Goal: Task Accomplishment & Management: Use online tool/utility

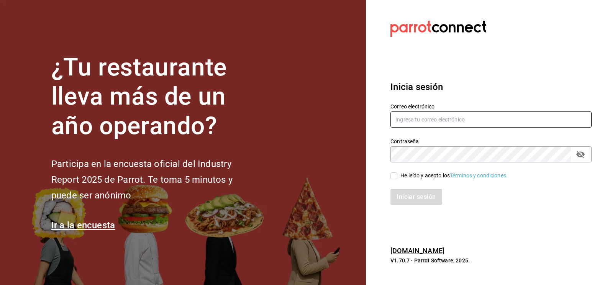
type input "[PERSON_NAME][EMAIL_ADDRESS][DOMAIN_NAME]"
click at [394, 181] on div "Iniciar sesión" at bounding box center [486, 192] width 210 height 25
click at [394, 180] on div "Iniciar sesión" at bounding box center [486, 192] width 210 height 25
click at [395, 176] on input "He leído y acepto los Términos y condiciones." at bounding box center [394, 175] width 7 height 7
checkbox input "true"
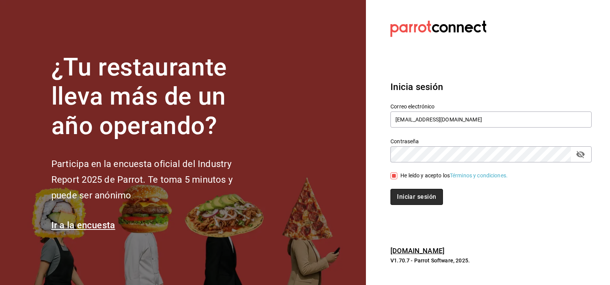
click at [399, 198] on button "Iniciar sesión" at bounding box center [417, 197] width 52 height 16
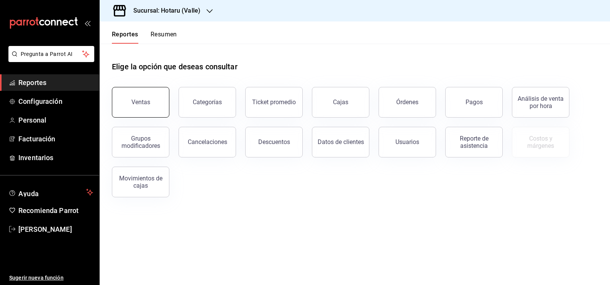
click at [158, 103] on button "Ventas" at bounding box center [140, 102] width 57 height 31
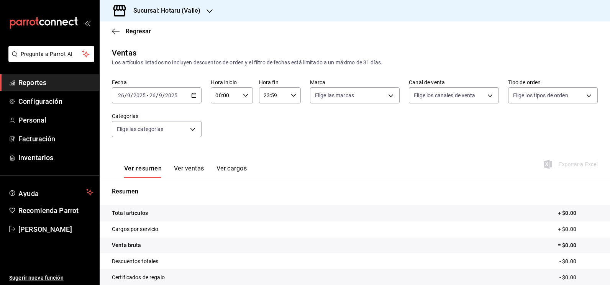
click at [193, 94] on icon "button" at bounding box center [193, 95] width 5 height 5
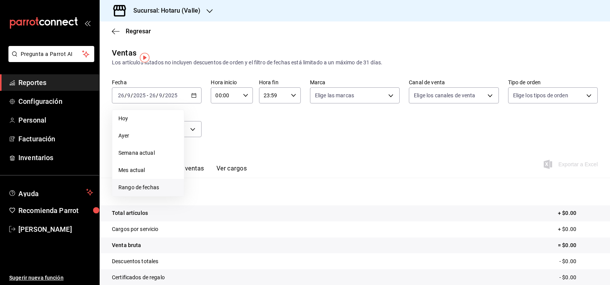
click at [143, 186] on span "Rango de fechas" at bounding box center [147, 188] width 59 height 8
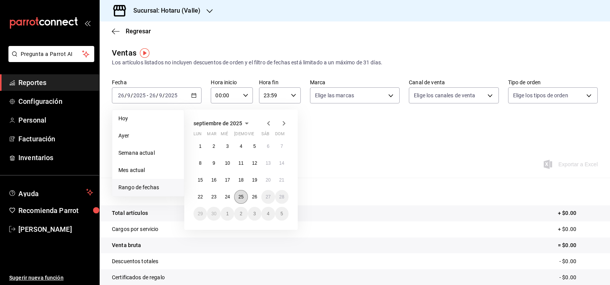
click at [241, 197] on abbr "25" at bounding box center [240, 196] width 5 height 5
drag, startPoint x: 253, startPoint y: 198, endPoint x: 295, endPoint y: 192, distance: 42.2
click at [253, 198] on abbr "26" at bounding box center [254, 196] width 5 height 5
click at [245, 195] on button "25" at bounding box center [240, 197] width 13 height 14
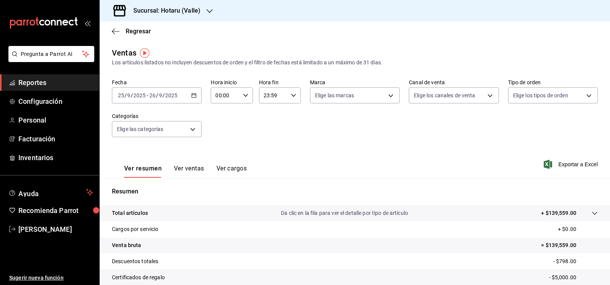
click at [193, 92] on div "[DATE] [DATE] - [DATE] [DATE]" at bounding box center [157, 95] width 90 height 16
click at [414, 182] on div "Resumen Total artículos Da clic en la fila para ver el detalle por tipo de artí…" at bounding box center [355, 260] width 511 height 165
click at [250, 94] on div "00:00 Hora inicio" at bounding box center [232, 95] width 42 height 16
click at [245, 97] on div at bounding box center [305, 142] width 610 height 285
click at [244, 94] on icon "button" at bounding box center [245, 95] width 5 height 5
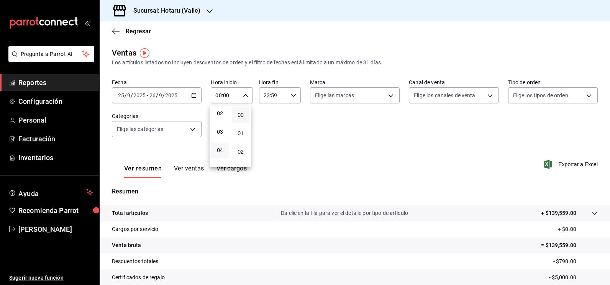
scroll to position [77, 0]
click at [218, 134] on button "05" at bounding box center [220, 130] width 18 height 15
type input "05:00"
click at [386, 92] on div at bounding box center [305, 142] width 610 height 285
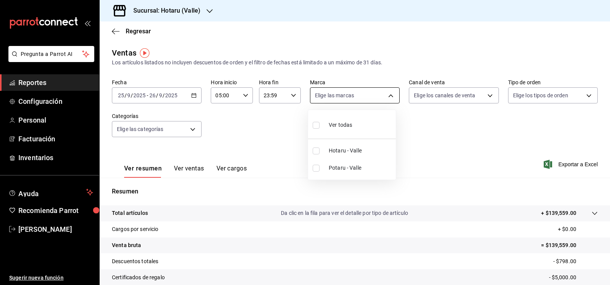
click at [376, 95] on body "Pregunta a Parrot AI Reportes Configuración Personal Facturación Inventarios Ay…" at bounding box center [305, 142] width 610 height 285
drag, startPoint x: 409, startPoint y: 132, endPoint x: 438, endPoint y: 98, distance: 44.4
click at [413, 131] on div at bounding box center [305, 142] width 610 height 285
click at [428, 100] on body "Pregunta a Parrot AI Reportes Configuración Personal Facturación Inventarios Ay…" at bounding box center [305, 142] width 610 height 285
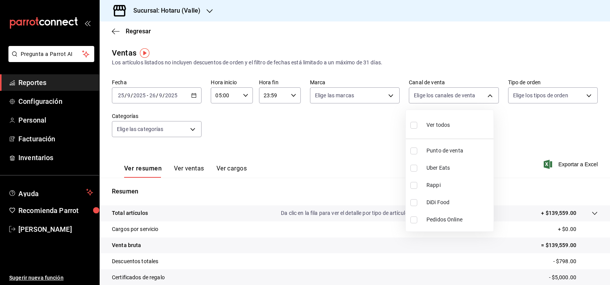
drag, startPoint x: 347, startPoint y: 161, endPoint x: 360, endPoint y: 126, distance: 37.6
click at [348, 161] on div at bounding box center [305, 142] width 610 height 285
click at [365, 99] on body "Pregunta a Parrot AI Reportes Configuración Personal Facturación Inventarios Ay…" at bounding box center [305, 142] width 610 height 285
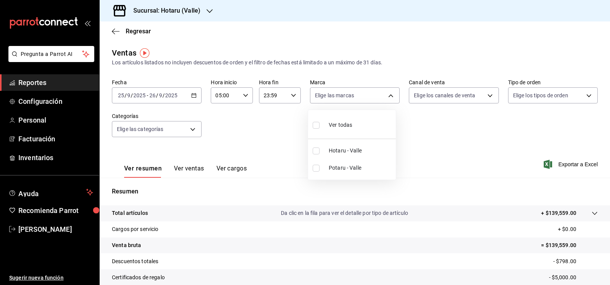
click at [455, 140] on div at bounding box center [305, 142] width 610 height 285
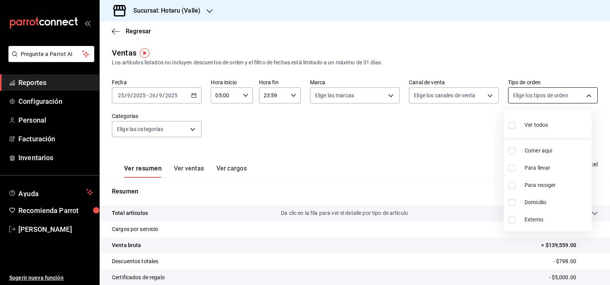
click at [543, 88] on body "Pregunta a Parrot AI Reportes Configuración Personal Facturación Inventarios Ay…" at bounding box center [305, 142] width 610 height 285
click at [347, 114] on div at bounding box center [305, 142] width 610 height 285
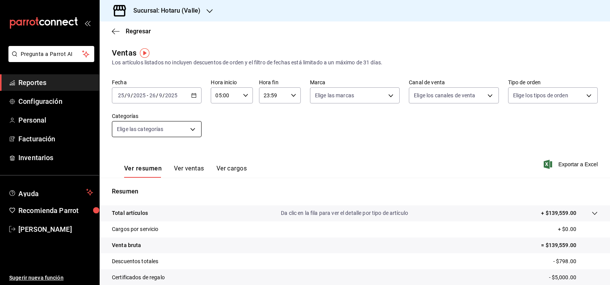
click at [187, 127] on body "Pregunta a Parrot AI Reportes Configuración Personal Facturación Inventarios Ay…" at bounding box center [305, 142] width 610 height 285
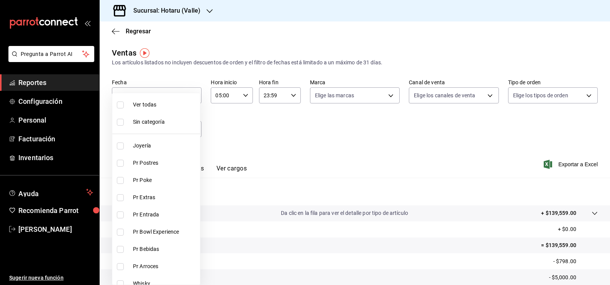
click at [246, 136] on div at bounding box center [305, 142] width 610 height 285
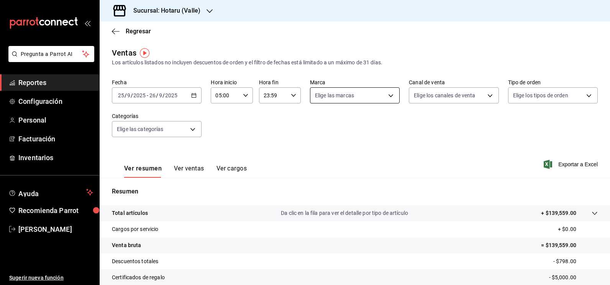
click at [380, 101] on body "Pregunta a Parrot AI Reportes Configuración Personal Facturación Inventarios Ay…" at bounding box center [305, 142] width 610 height 285
click at [417, 144] on div at bounding box center [305, 142] width 610 height 285
click at [327, 101] on body "Pregunta a Parrot AI Reportes Configuración Personal Facturación Inventarios Ay…" at bounding box center [305, 142] width 610 height 285
click at [425, 136] on div at bounding box center [305, 142] width 610 height 285
click at [116, 31] on icon "button" at bounding box center [116, 31] width 8 height 7
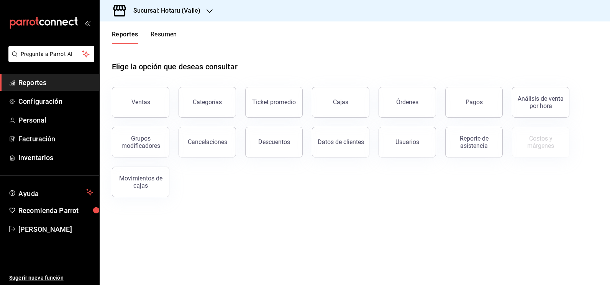
click at [85, 21] on icon "open_drawer_menu" at bounding box center [87, 23] width 6 height 6
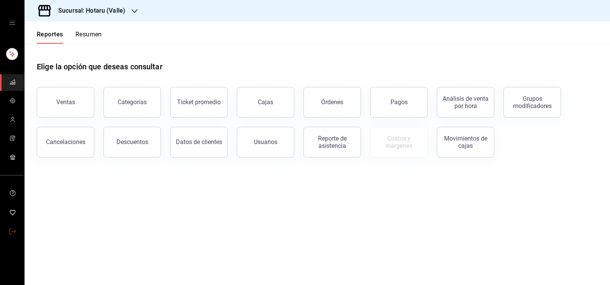
click at [14, 224] on link "mailbox folders" at bounding box center [12, 232] width 24 height 16
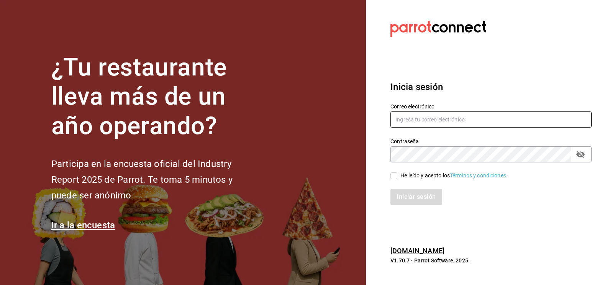
type input "[PERSON_NAME][EMAIL_ADDRESS][DOMAIN_NAME]"
click at [489, 120] on input "[PERSON_NAME][EMAIL_ADDRESS][DOMAIN_NAME]" at bounding box center [491, 120] width 201 height 16
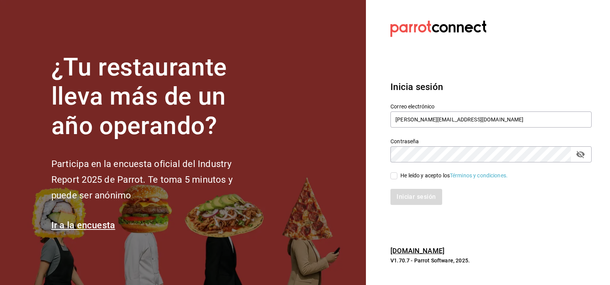
click at [401, 180] on div "Iniciar sesión" at bounding box center [486, 192] width 210 height 25
click at [396, 176] on input "He leído y acepto los Términos y condiciones." at bounding box center [394, 175] width 7 height 7
checkbox input "true"
drag, startPoint x: 404, startPoint y: 188, endPoint x: 418, endPoint y: 187, distance: 13.5
click at [407, 190] on div "Iniciar sesión" at bounding box center [486, 192] width 210 height 25
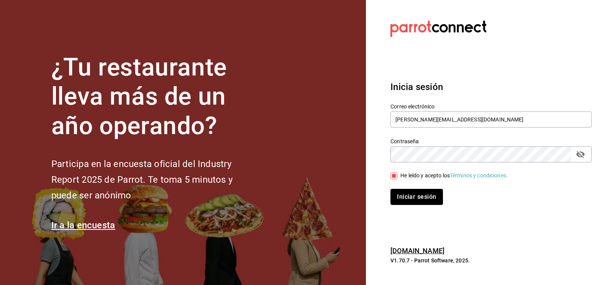
click at [419, 199] on button "Iniciar sesión" at bounding box center [417, 197] width 52 height 16
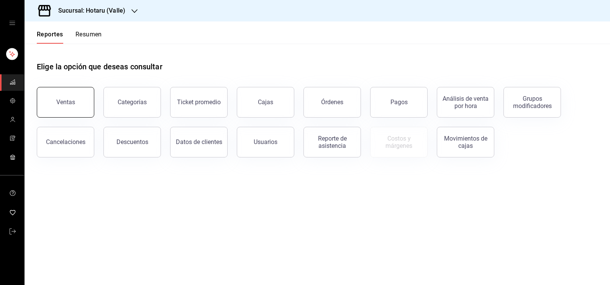
click at [79, 93] on button "Ventas" at bounding box center [65, 102] width 57 height 31
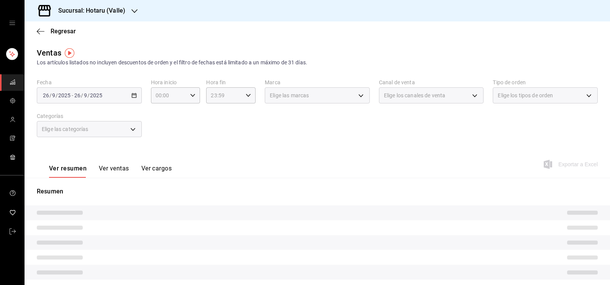
click at [357, 94] on div "Elige las marcas" at bounding box center [317, 95] width 105 height 16
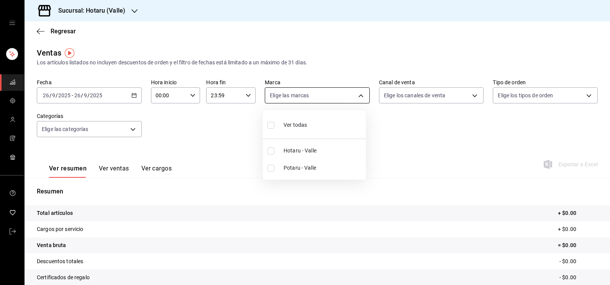
click at [357, 94] on body "Sucursal: Hotaru (Valle) Regresar Ventas Los artículos listados no incluyen des…" at bounding box center [305, 142] width 610 height 285
click at [357, 94] on div at bounding box center [305, 142] width 610 height 285
click at [317, 86] on div "Elige las marcas" at bounding box center [317, 93] width 105 height 19
click at [331, 94] on body "Sucursal: Hotaru (Valle) Regresar Ventas Los artículos listados no incluyen des…" at bounding box center [305, 142] width 610 height 285
click at [324, 147] on span "Hotaru - Valle" at bounding box center [323, 151] width 79 height 8
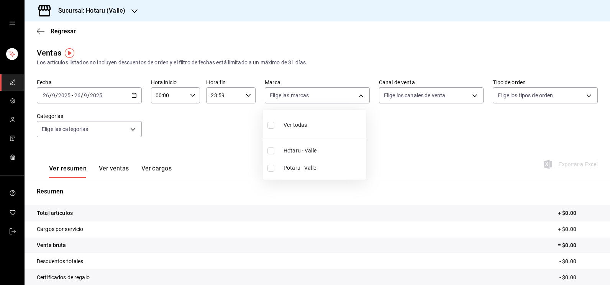
type input "c6f689f8-63fd-49a8-a607-35aea03ac6a9"
checkbox input "true"
click at [13, 25] on div at bounding box center [305, 142] width 610 height 285
click at [15, 25] on icon "open drawer" at bounding box center [12, 23] width 6 height 6
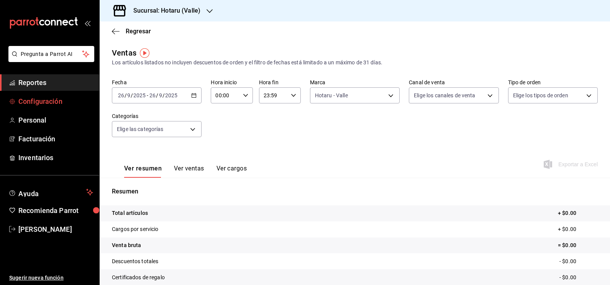
click at [75, 100] on span "Configuración" at bounding box center [55, 101] width 75 height 10
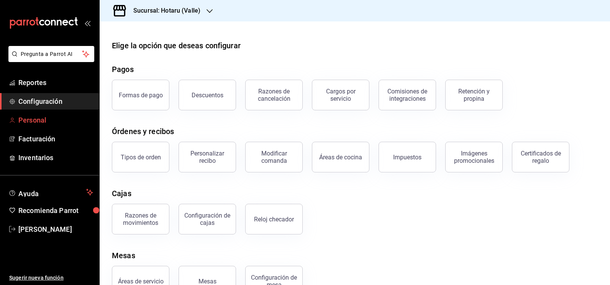
click at [54, 124] on span "Personal" at bounding box center [55, 120] width 75 height 10
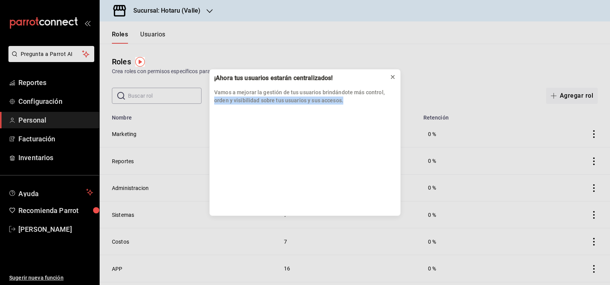
click at [395, 78] on div "¡Ahora tus usuarios estarán centralizados! Vamos a mejorar la gestión de tus us…" at bounding box center [305, 143] width 192 height 148
click at [395, 77] on icon at bounding box center [393, 77] width 6 height 6
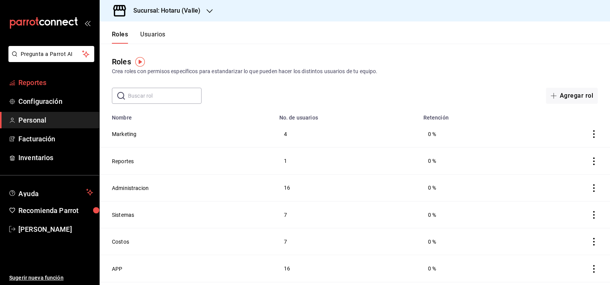
click at [50, 78] on span "Reportes" at bounding box center [55, 82] width 75 height 10
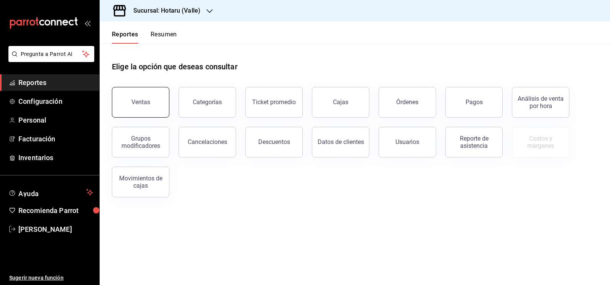
click at [155, 100] on button "Ventas" at bounding box center [140, 102] width 57 height 31
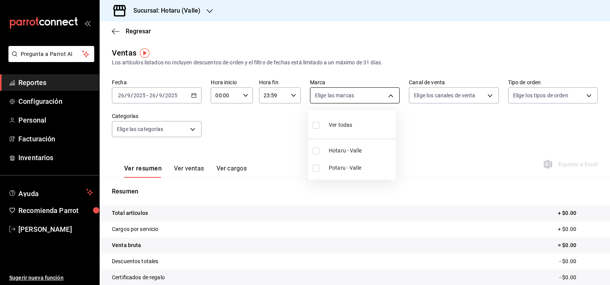
click at [368, 96] on body "Pregunta a Parrot AI Reportes Configuración Personal Facturación Inventarios Ay…" at bounding box center [305, 142] width 610 height 285
click at [452, 129] on div at bounding box center [305, 142] width 610 height 285
click at [395, 96] on body "Pregunta a Parrot AI Reportes Configuración Personal Facturación Inventarios Ay…" at bounding box center [305, 142] width 610 height 285
click at [404, 133] on div at bounding box center [305, 142] width 610 height 285
click at [354, 85] on div "Elige las marcas" at bounding box center [355, 93] width 90 height 19
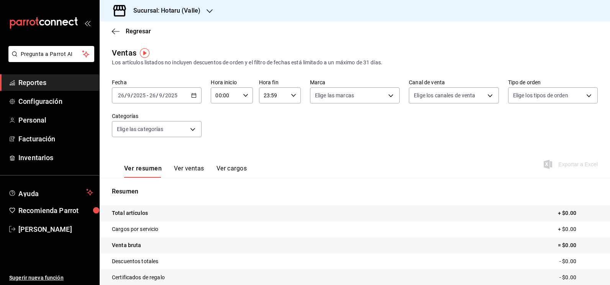
click at [358, 108] on div "Fecha 2025-09-26 26 / 9 / 2025 - 2025-09-26 26 / 9 / 2025 Hora inicio 00:00 Hor…" at bounding box center [355, 112] width 486 height 67
click at [373, 100] on body "Pregunta a Parrot AI Reportes Configuración Personal Facturación Inventarios Ay…" at bounding box center [305, 142] width 610 height 285
click at [351, 120] on div "Ver todas" at bounding box center [332, 124] width 39 height 16
type input "c6f689f8-63fd-49a8-a607-35aea03ac6a9,619c758d-7c36-49c6-a756-e52d453908cb"
checkbox input "true"
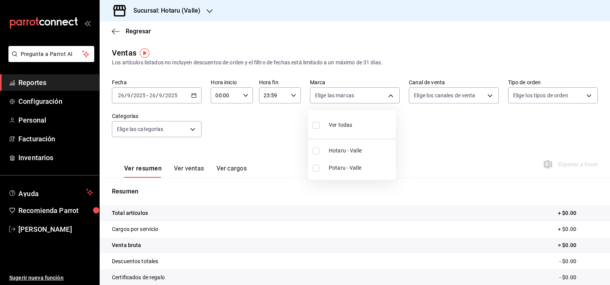
checkbox input "true"
click at [456, 146] on div at bounding box center [305, 142] width 610 height 285
click at [117, 31] on icon "button" at bounding box center [116, 31] width 8 height 0
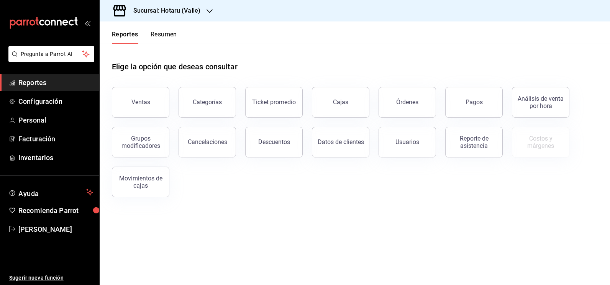
click at [207, 12] on icon "button" at bounding box center [210, 11] width 6 height 6
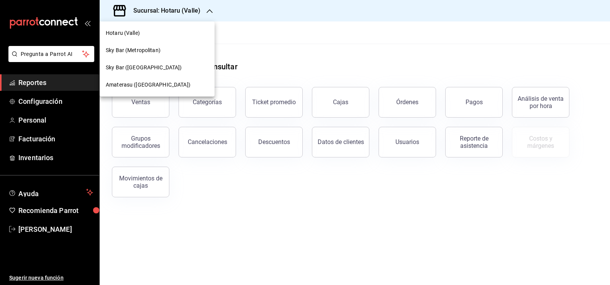
click at [270, 44] on div at bounding box center [305, 142] width 610 height 285
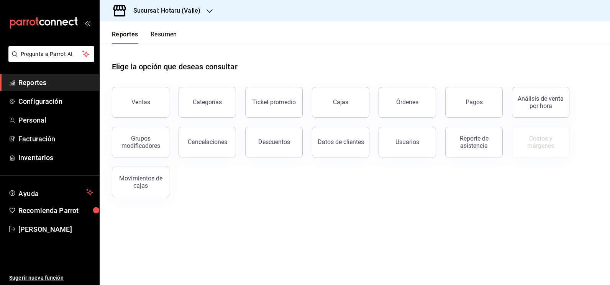
click at [204, 15] on div "Sucursal: Hotaru (Valle)" at bounding box center [161, 10] width 110 height 21
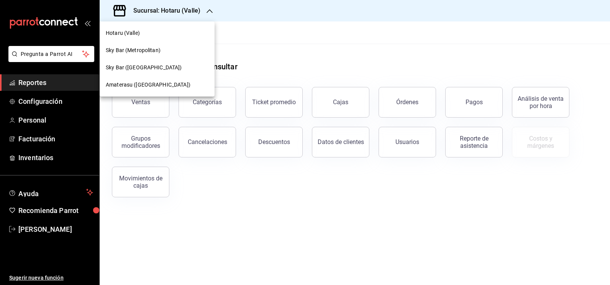
click at [183, 70] on div "Sky Bar (Metropolitan Center)" at bounding box center [157, 68] width 103 height 8
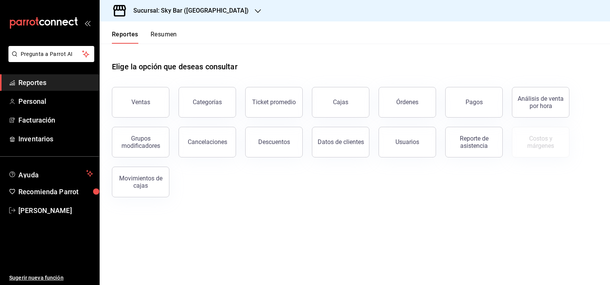
click at [237, 10] on h3 "Sucursal: Sky Bar (Metropolitan Center)" at bounding box center [188, 10] width 122 height 9
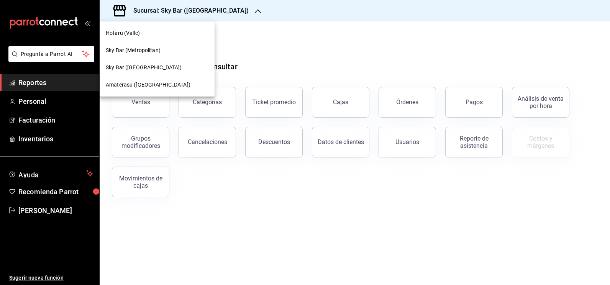
click at [238, 222] on div at bounding box center [305, 142] width 610 height 285
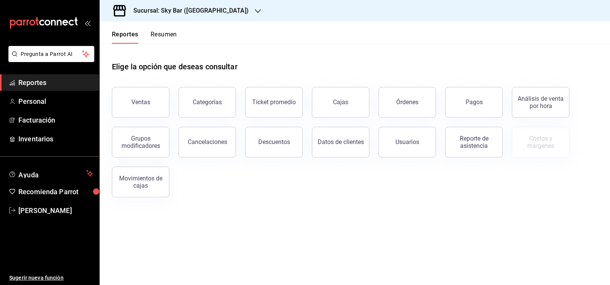
drag, startPoint x: 148, startPoint y: 108, endPoint x: 237, endPoint y: 113, distance: 88.3
click at [172, 115] on div "Ventas Categorías Ticket promedio Cajas Órdenes Pagos Análisis de venta por hor…" at bounding box center [350, 138] width 495 height 120
click at [143, 99] on div "Ventas" at bounding box center [140, 102] width 19 height 7
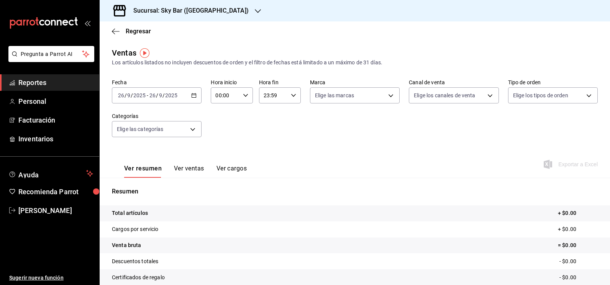
drag, startPoint x: 154, startPoint y: 100, endPoint x: 162, endPoint y: 102, distance: 7.4
click at [162, 102] on div "2025-09-26 26 / 9 / 2025 - 2025-09-26 26 / 9 / 2025" at bounding box center [157, 95] width 90 height 16
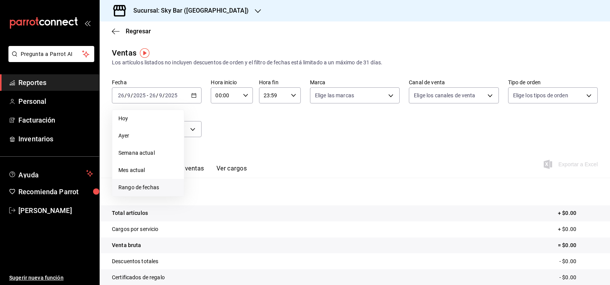
click at [157, 189] on span "Rango de fechas" at bounding box center [147, 188] width 59 height 8
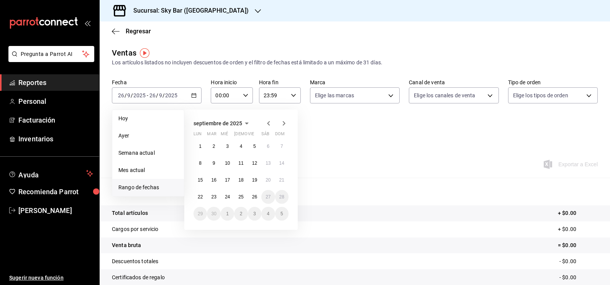
click at [255, 9] on icon "button" at bounding box center [258, 11] width 6 height 6
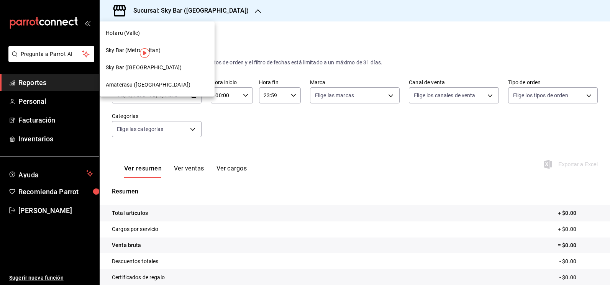
click at [152, 88] on span "Amaterasu (Metropolitan)" at bounding box center [148, 85] width 85 height 8
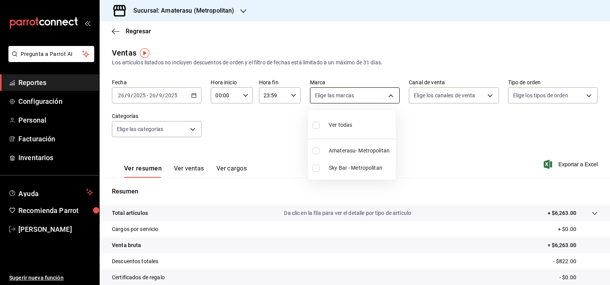
click at [388, 95] on body "Pregunta a Parrot AI Reportes Configuración Personal Facturación Inventarios Ay…" at bounding box center [305, 142] width 610 height 285
click at [164, 94] on div at bounding box center [305, 142] width 610 height 285
drag, startPoint x: 164, startPoint y: 97, endPoint x: 202, endPoint y: 102, distance: 39.0
click at [169, 97] on div "2025-09-26 26 / 9 / 2025" at bounding box center [163, 95] width 30 height 6
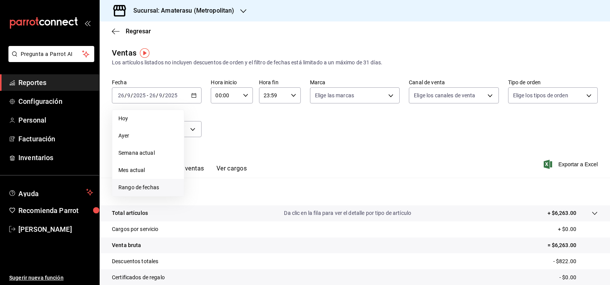
click at [159, 191] on span "Rango de fechas" at bounding box center [147, 188] width 59 height 8
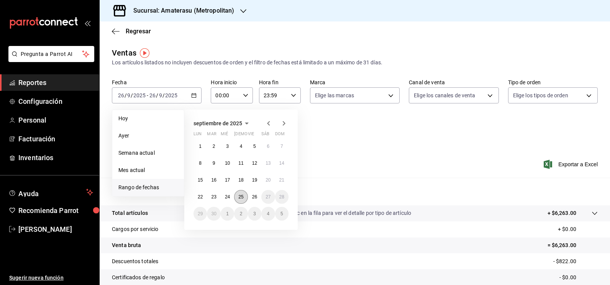
click at [244, 198] on button "25" at bounding box center [240, 197] width 13 height 14
click at [251, 194] on button "26" at bounding box center [254, 197] width 13 height 14
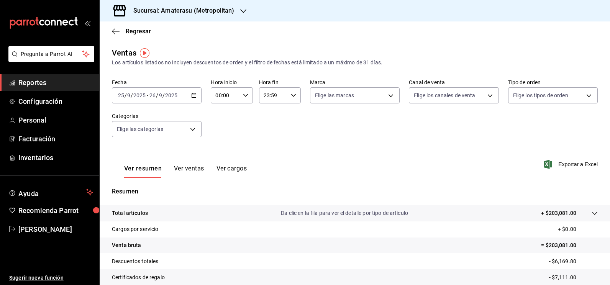
click at [250, 99] on div "00:00 Hora inicio" at bounding box center [232, 95] width 42 height 16
click at [227, 134] on button "05" at bounding box center [220, 130] width 18 height 15
type input "05:00"
click at [374, 95] on div at bounding box center [305, 142] width 610 height 285
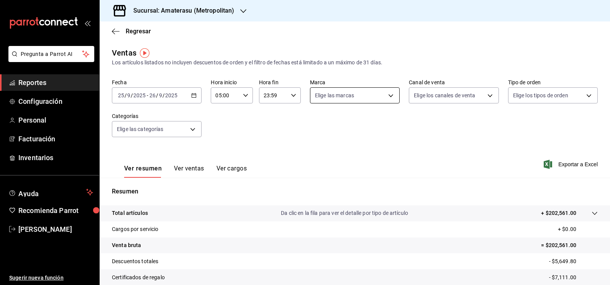
click at [355, 97] on body "Pregunta a Parrot AI Reportes Configuración Personal Facturación Inventarios Ay…" at bounding box center [305, 142] width 610 height 285
drag, startPoint x: 345, startPoint y: 172, endPoint x: 351, endPoint y: 166, distance: 8.9
click at [345, 171] on li "Sky Bar - Metropolitan" at bounding box center [352, 167] width 88 height 17
type input "f3afaab8-8c3d-4e49-a299-af9bdf6027b2"
checkbox input "true"
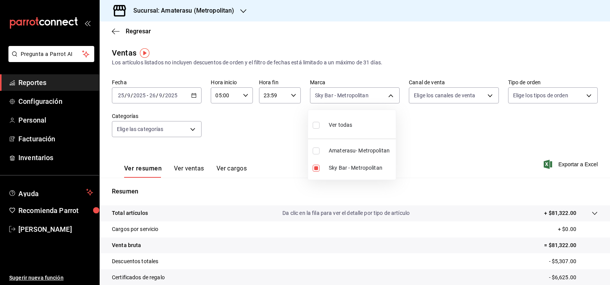
click at [573, 160] on div at bounding box center [305, 142] width 610 height 285
click at [563, 164] on span "Exportar a Excel" at bounding box center [571, 164] width 53 height 9
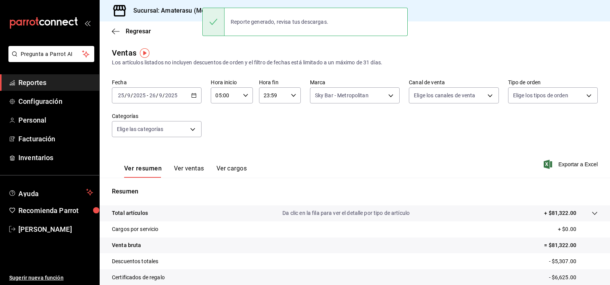
drag, startPoint x: 588, startPoint y: 59, endPoint x: 576, endPoint y: 53, distance: 13.4
click at [588, 59] on div "Los artículos listados no incluyen descuentos de orden y el filtro de fechas es…" at bounding box center [355, 63] width 486 height 8
